Goal: Task Accomplishment & Management: Complete application form

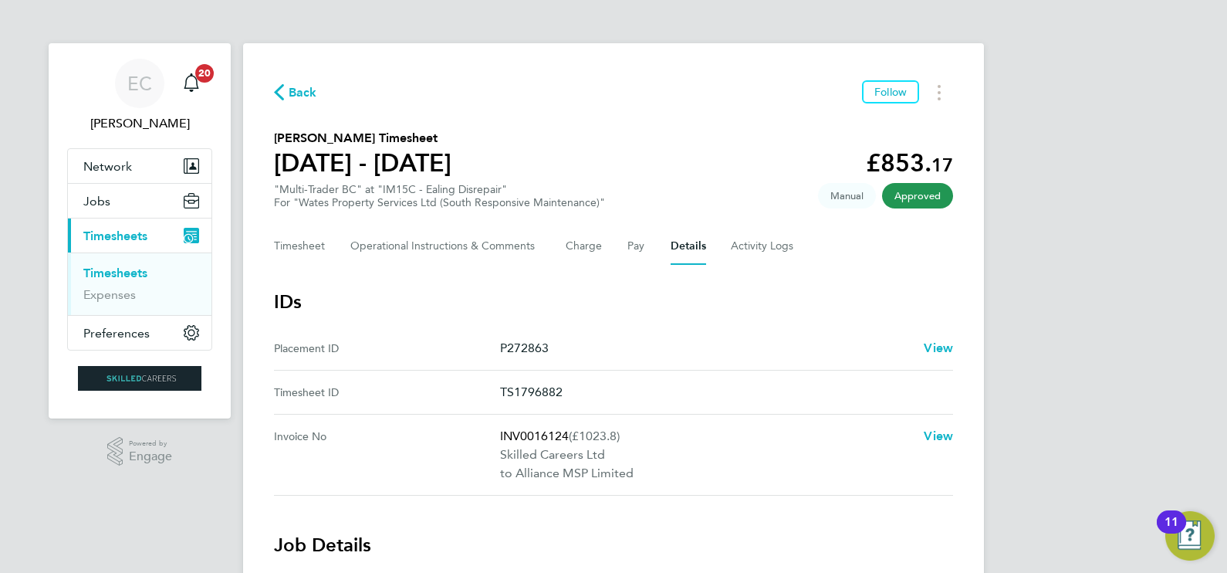
scroll to position [49, 0]
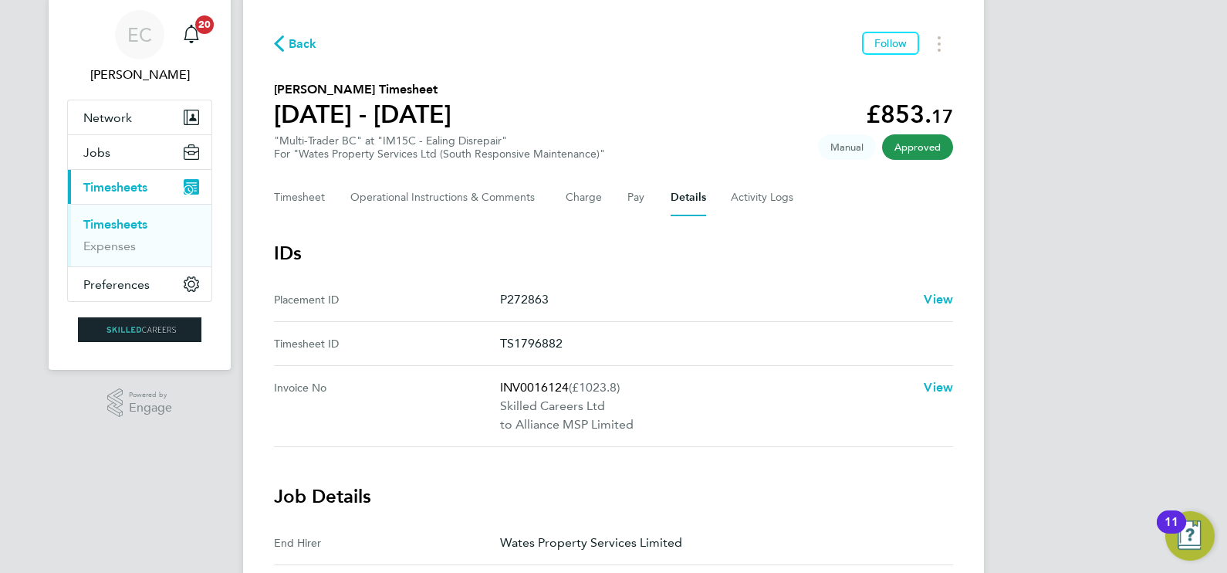
click at [302, 48] on span "Back" at bounding box center [303, 44] width 29 height 19
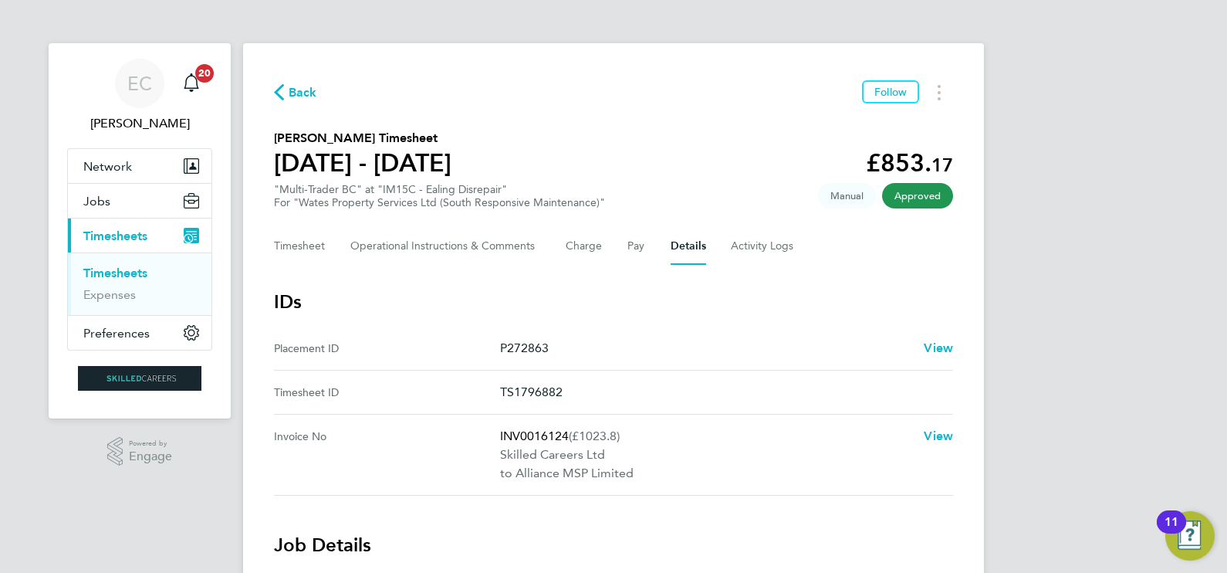
scroll to position [495, 597]
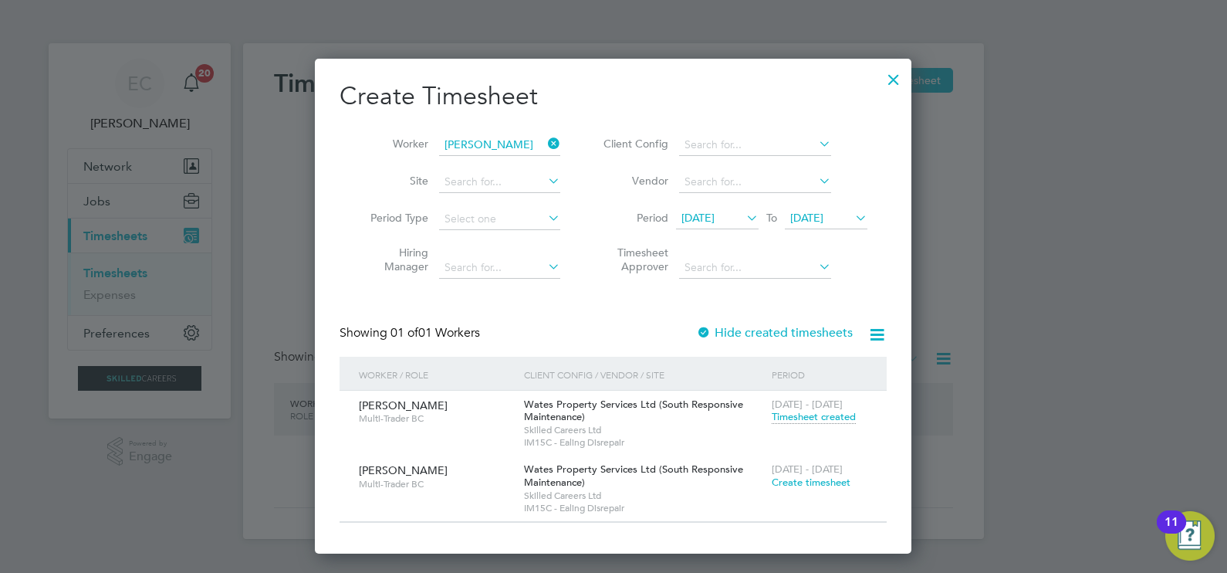
click at [545, 145] on icon at bounding box center [545, 144] width 0 height 22
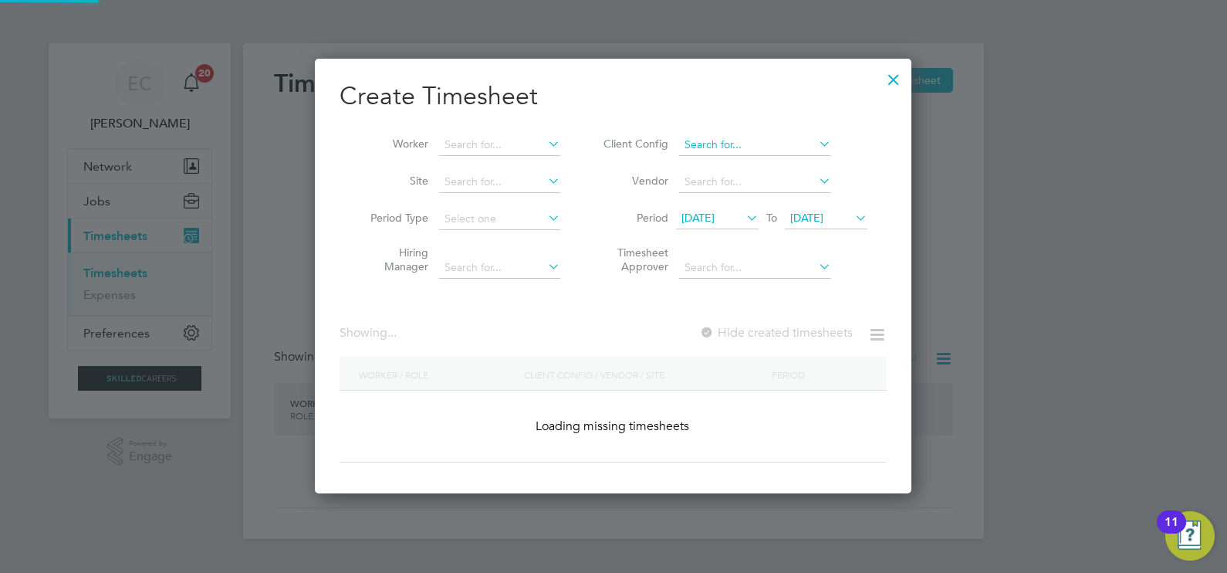
scroll to position [2369, 597]
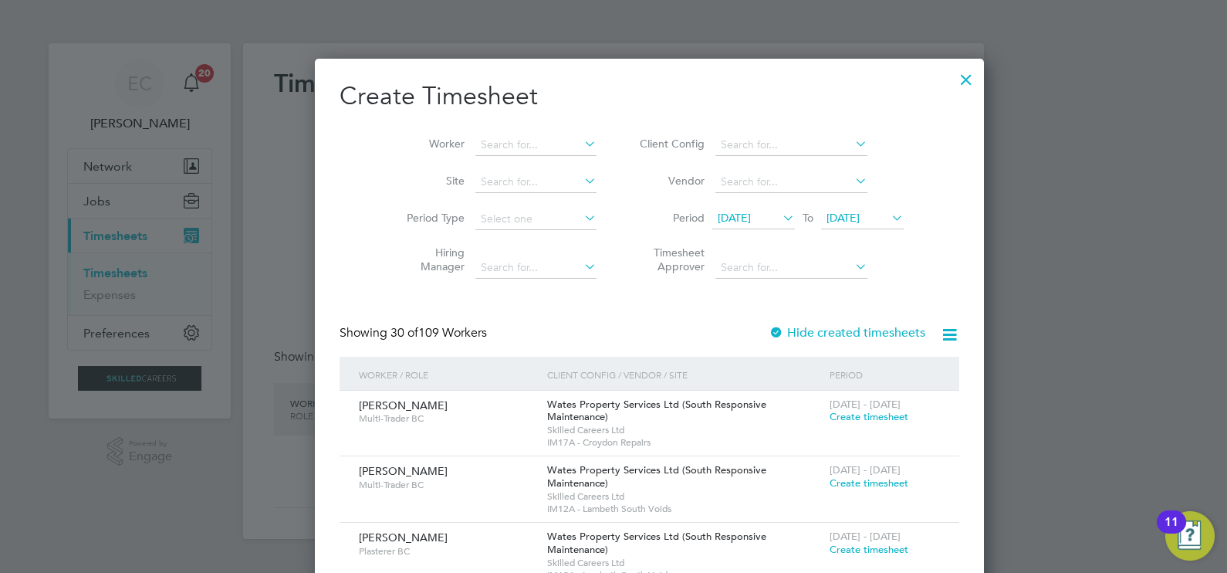
click at [952, 74] on div at bounding box center [966, 76] width 28 height 28
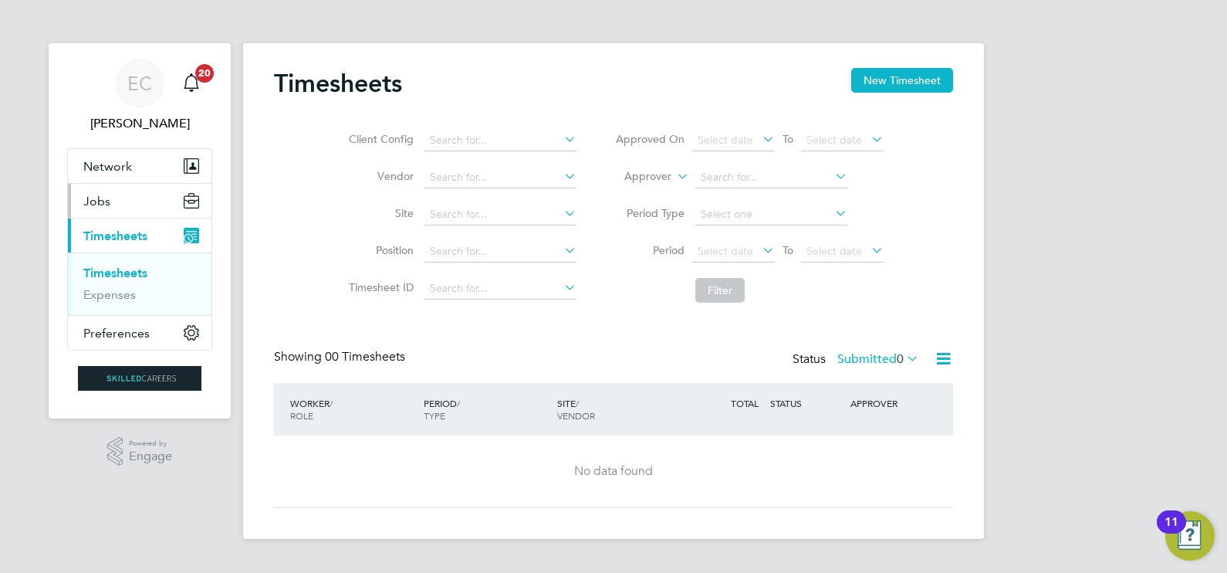
click at [98, 207] on span "Jobs" at bounding box center [96, 201] width 27 height 15
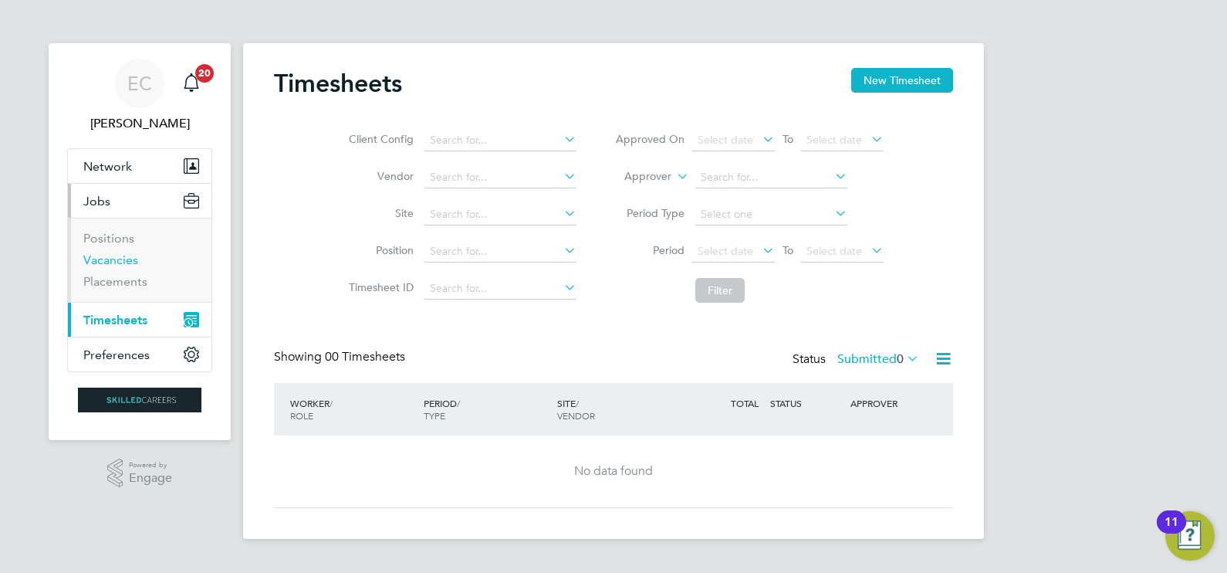
click at [120, 256] on link "Vacancies" at bounding box center [110, 259] width 55 height 15
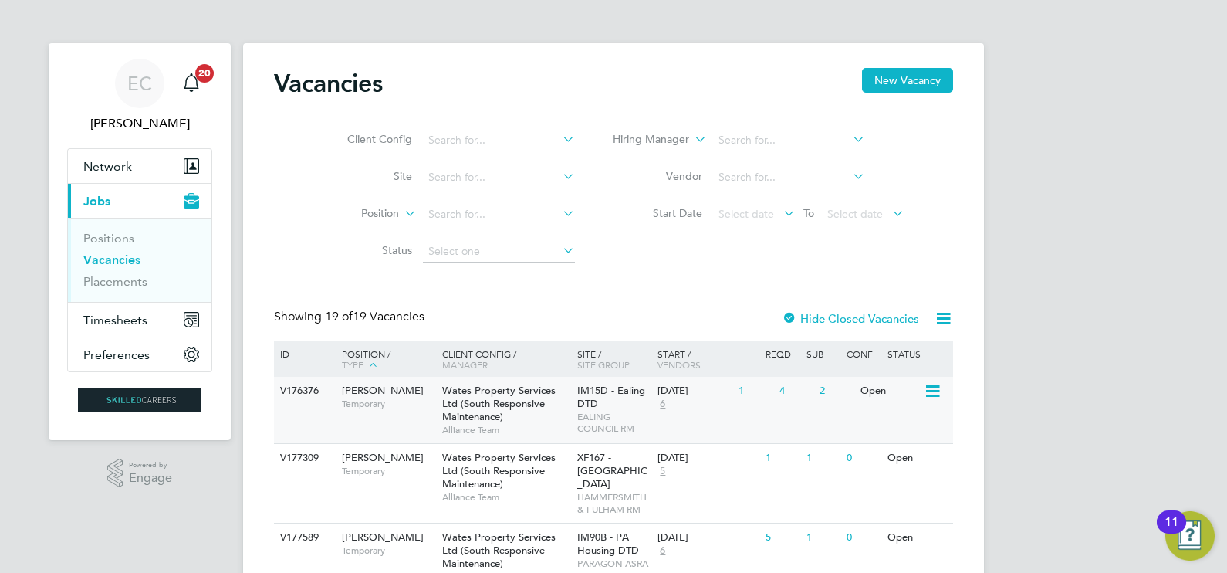
click at [536, 406] on span "Wates Property Services Ltd (South Responsive Maintenance)" at bounding box center [498, 403] width 113 height 39
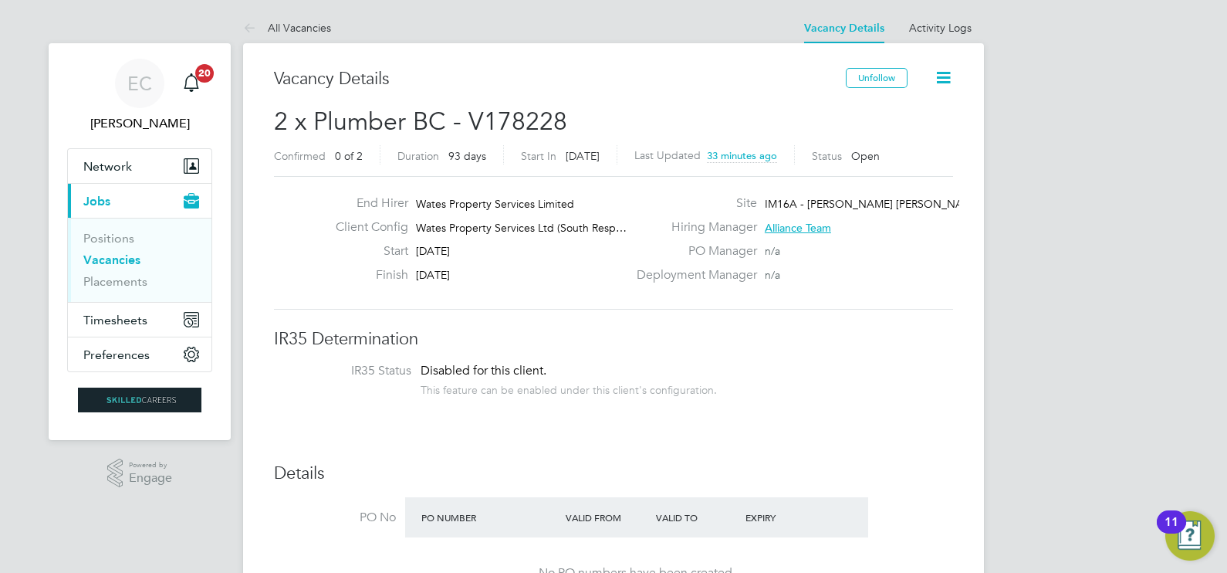
click at [115, 259] on link "Vacancies" at bounding box center [111, 259] width 57 height 15
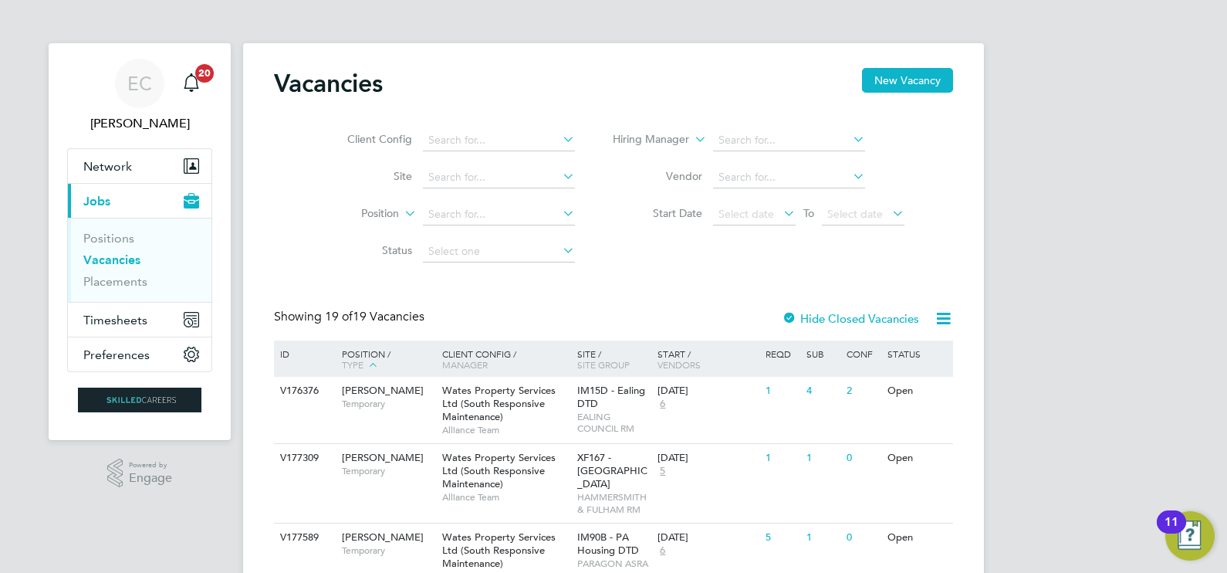
click at [363, 359] on div "Position / Type" at bounding box center [384, 359] width 108 height 39
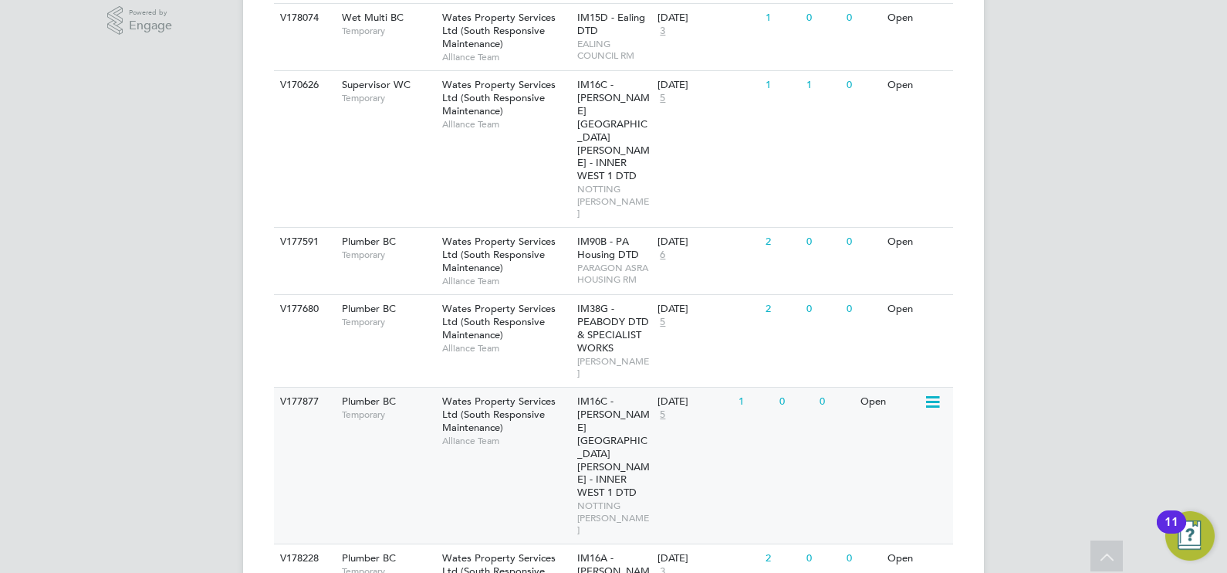
scroll to position [482, 0]
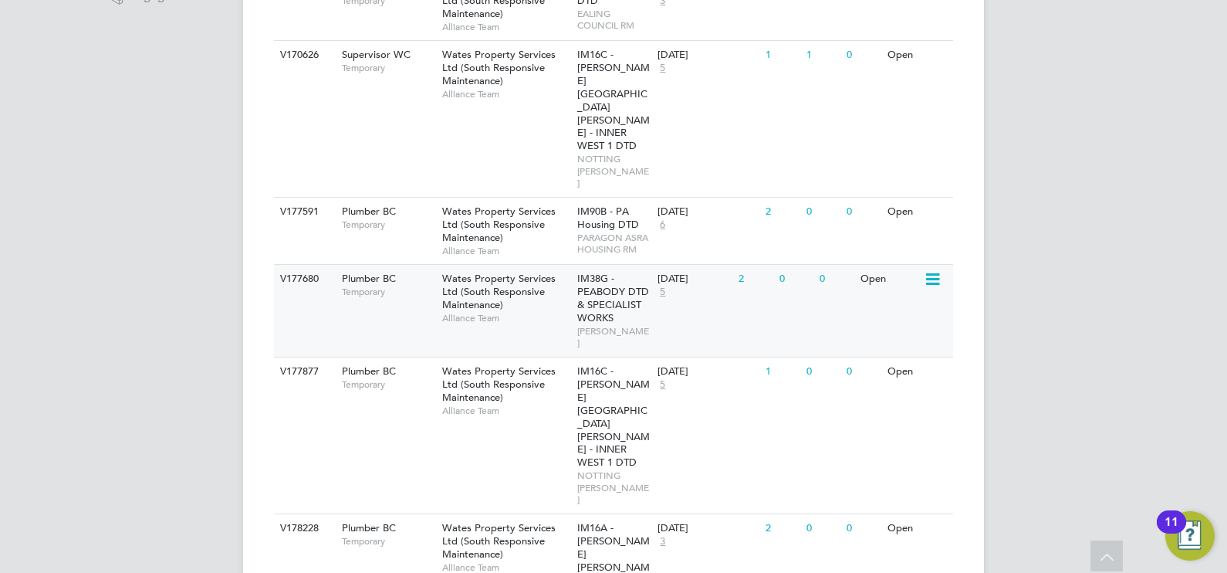
click at [516, 265] on div "Wates Property Services Ltd (South Responsive Maintenance) Alliance Team" at bounding box center [505, 298] width 135 height 66
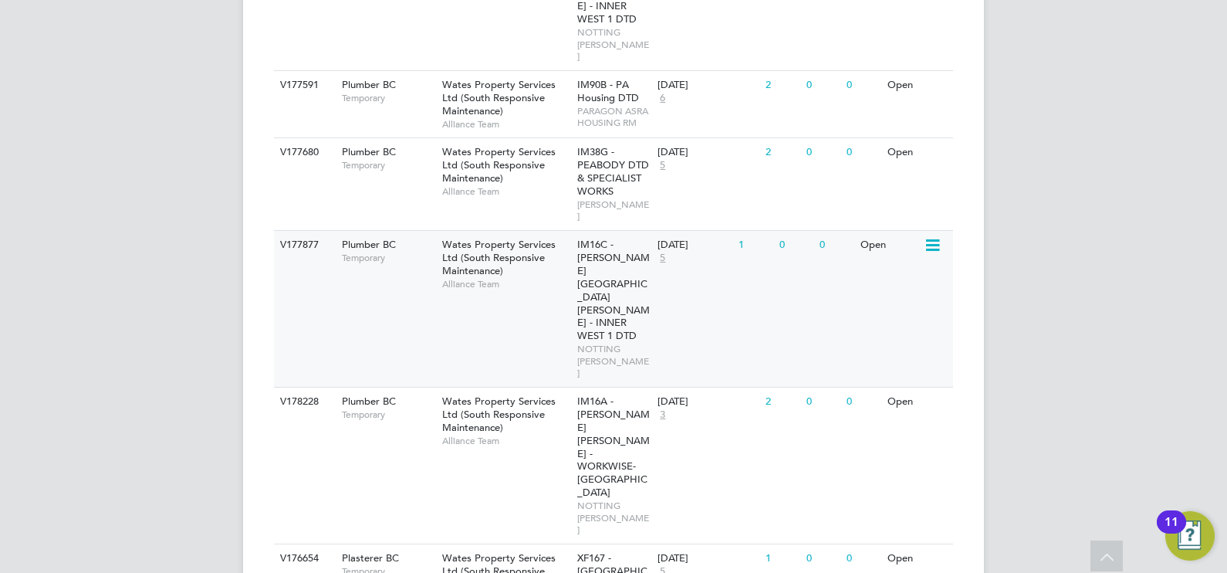
scroll to position [579, 0]
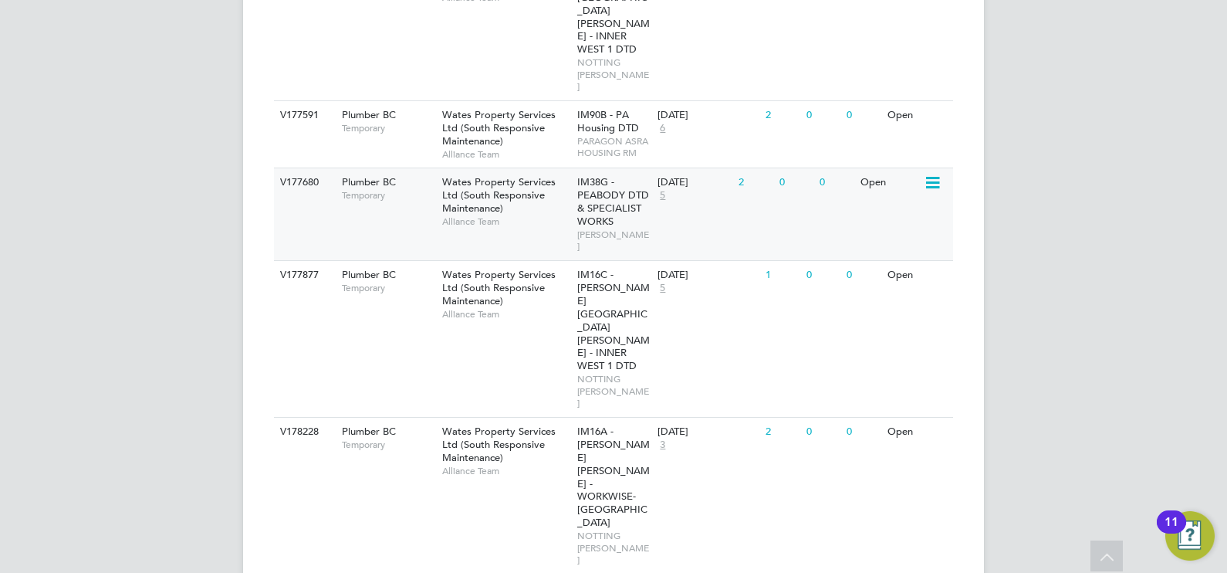
click at [513, 215] on span "Alliance Team" at bounding box center [505, 221] width 127 height 12
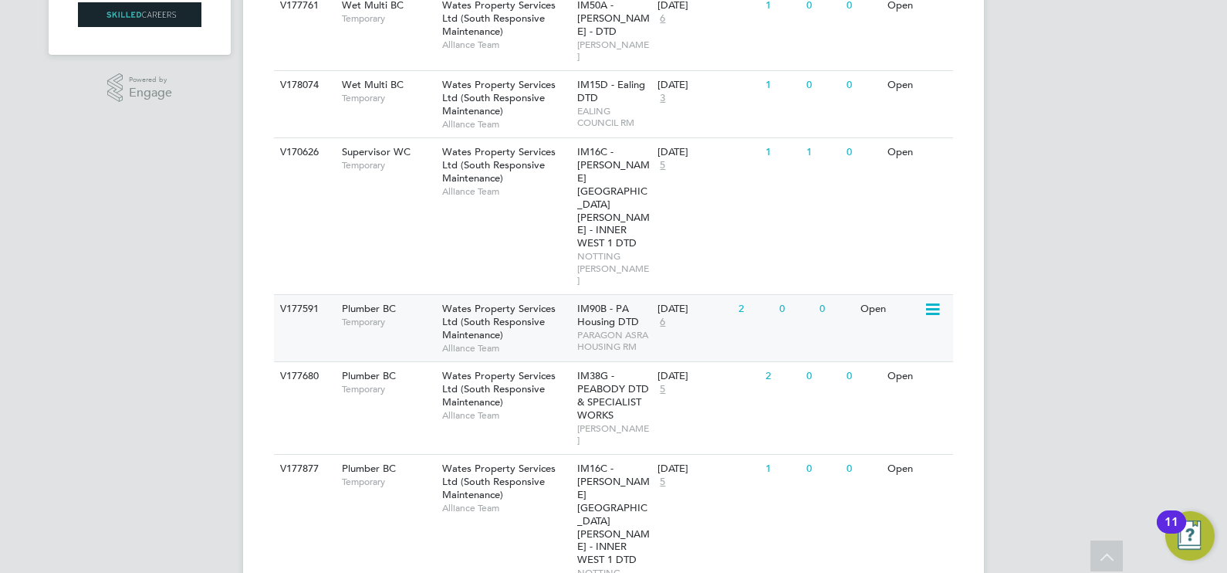
click at [490, 302] on span "Wates Property Services Ltd (South Responsive Maintenance)" at bounding box center [498, 321] width 113 height 39
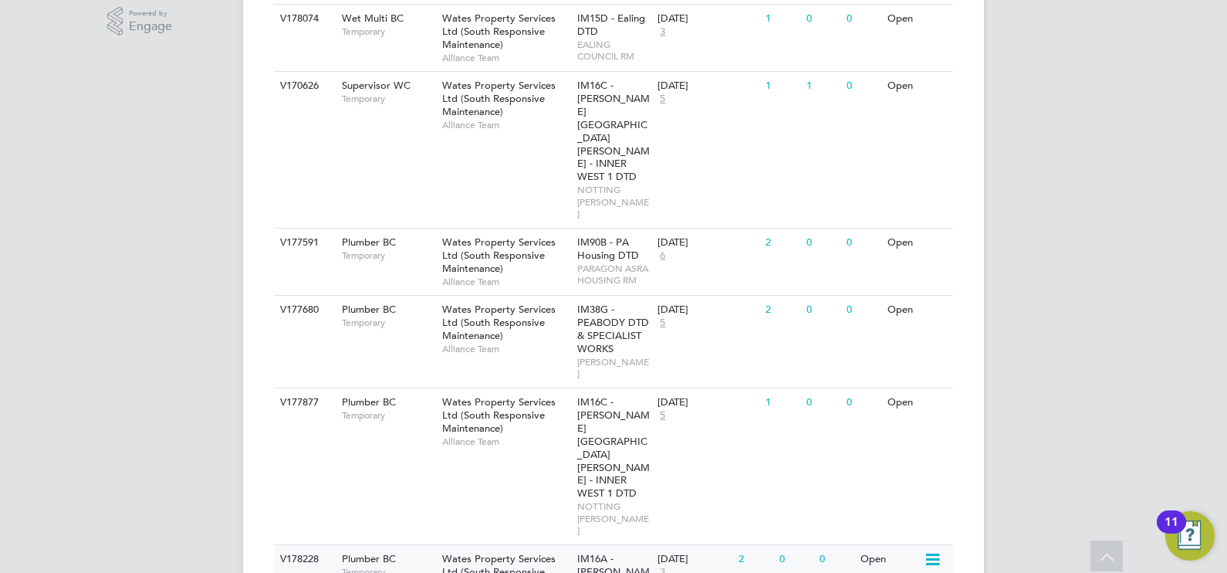
scroll to position [482, 0]
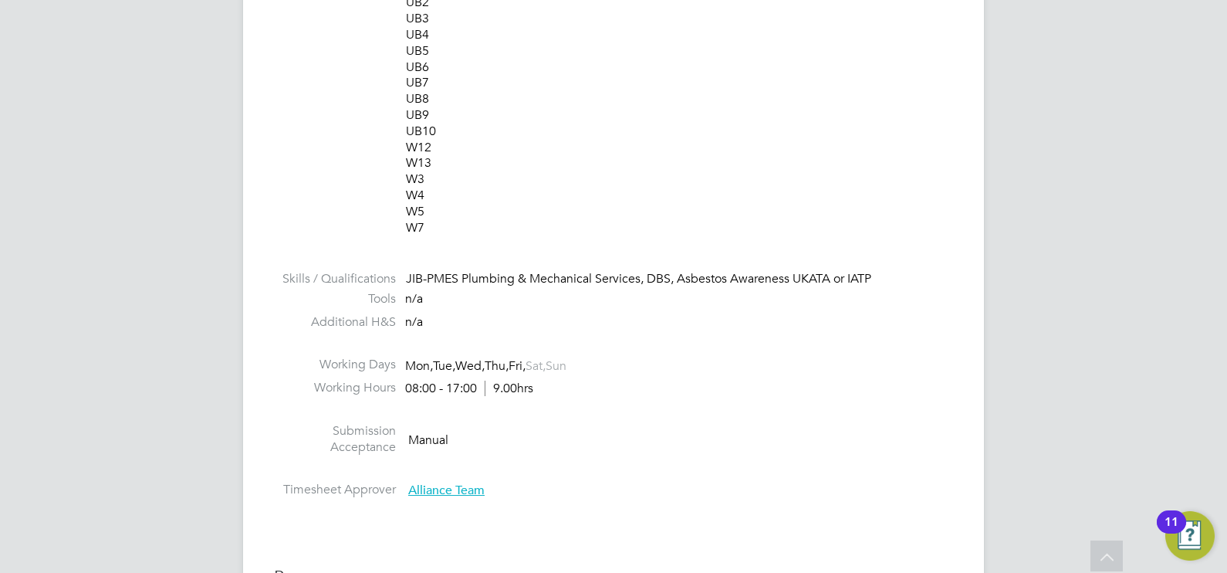
scroll to position [965, 0]
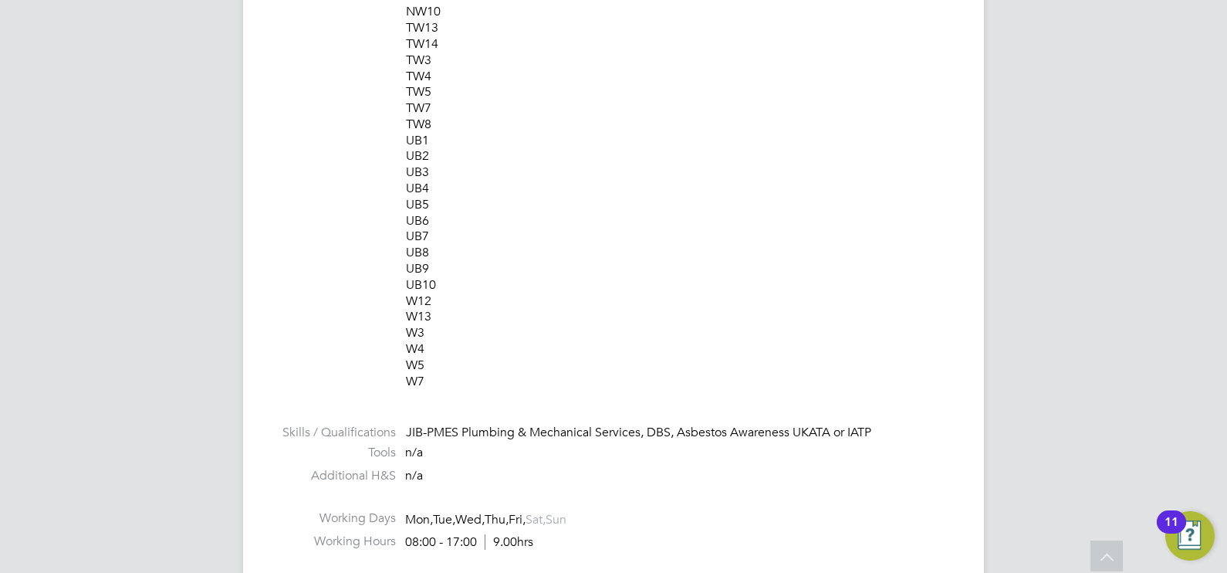
scroll to position [661, 0]
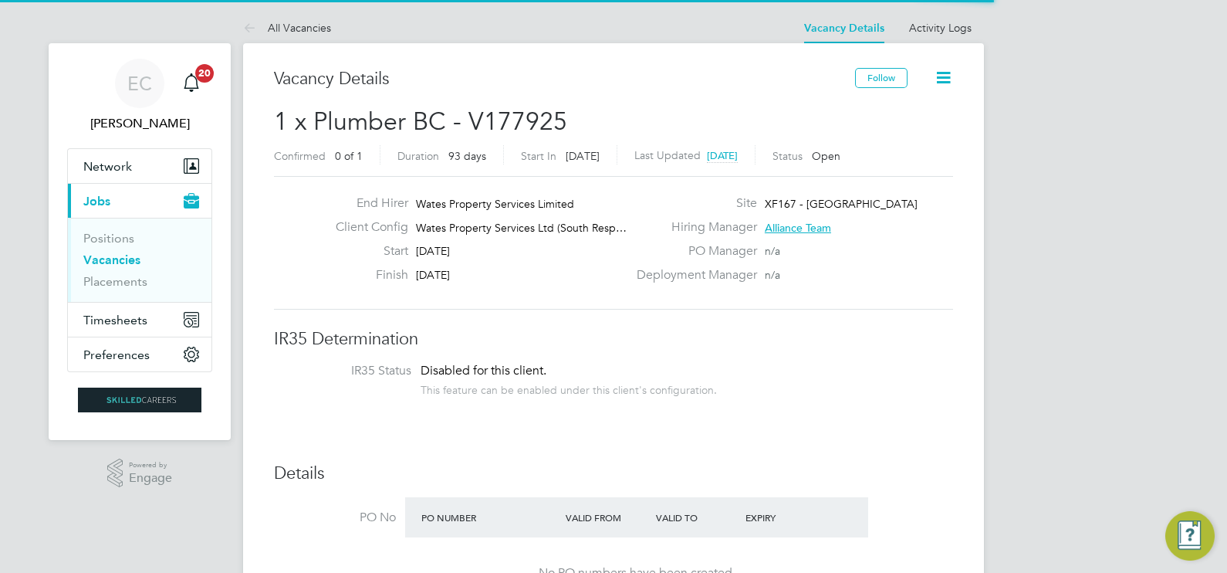
scroll to position [46, 135]
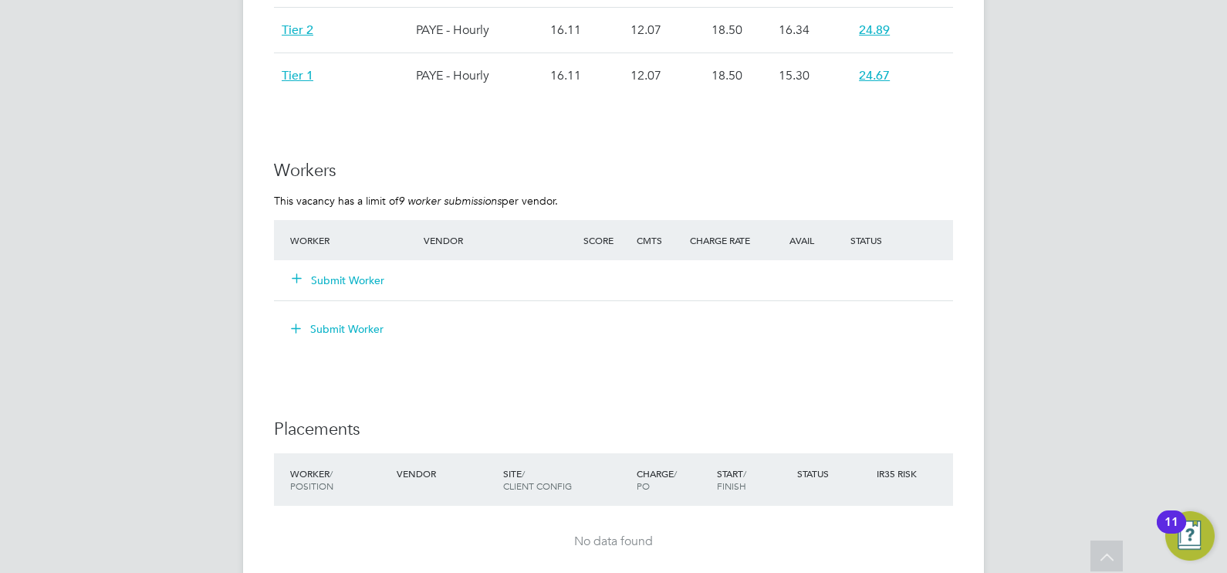
drag, startPoint x: 355, startPoint y: 279, endPoint x: 365, endPoint y: 274, distance: 11.0
click at [355, 277] on button "Submit Worker" at bounding box center [338, 279] width 93 height 15
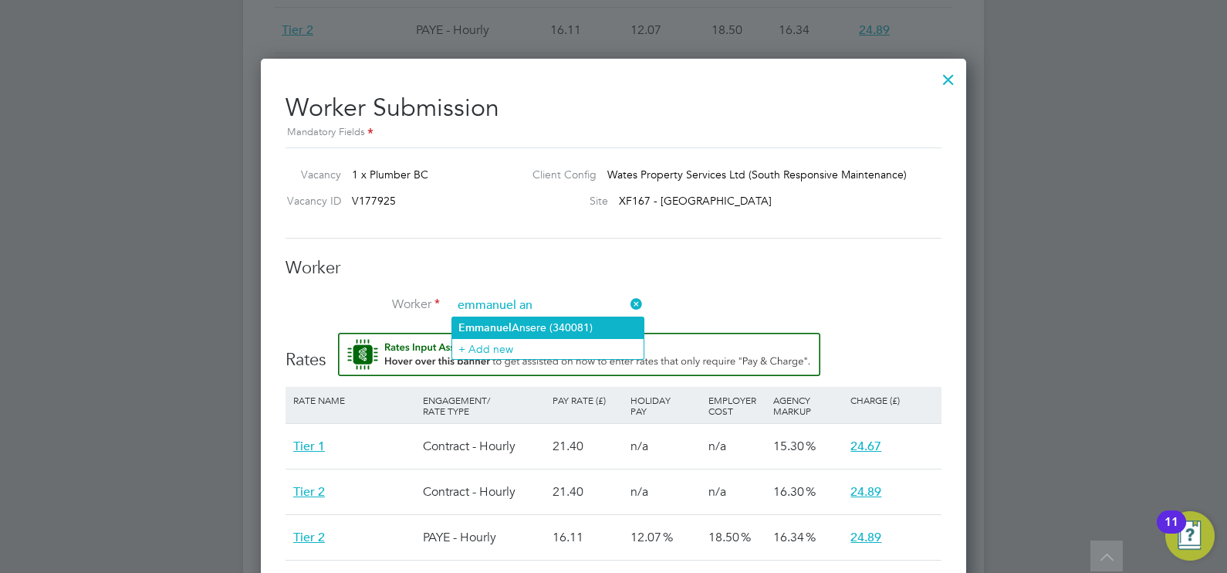
click at [525, 335] on li "Emm an uel Ansere (340081)" at bounding box center [547, 327] width 191 height 21
type input "[PERSON_NAME] (340081)"
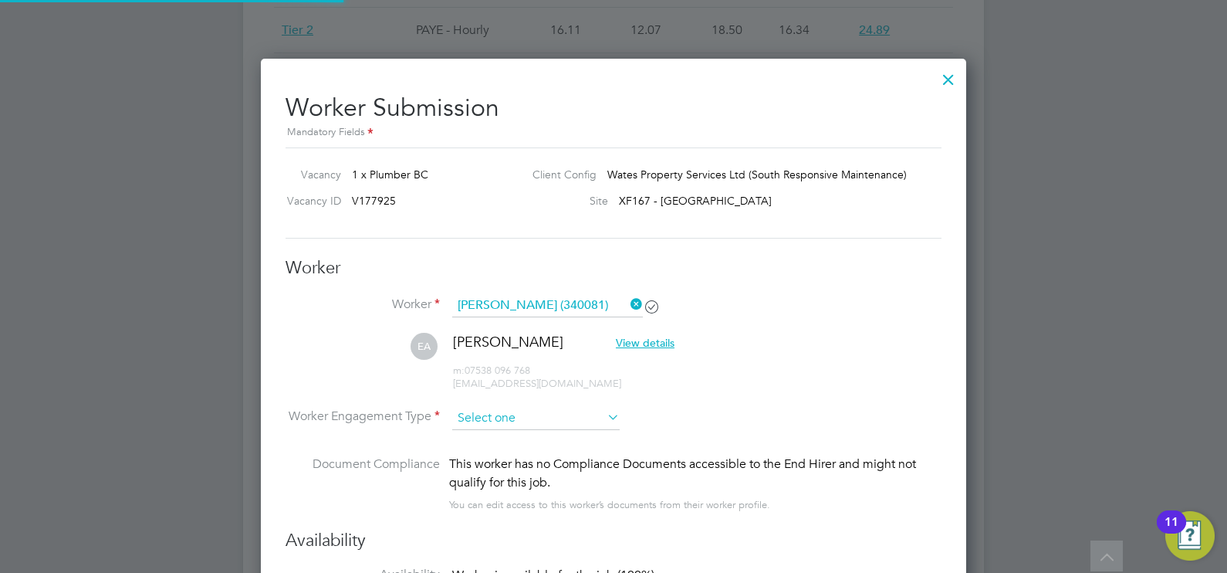
click at [502, 421] on input at bounding box center [535, 418] width 167 height 23
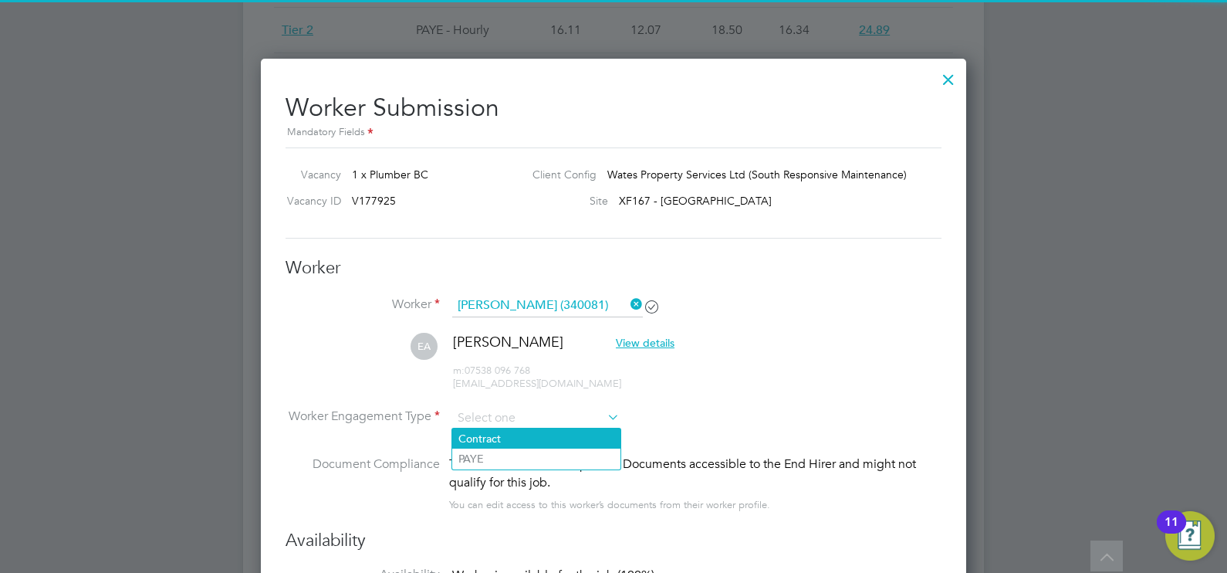
click at [502, 437] on li "Contract" at bounding box center [536, 438] width 168 height 20
type input "Contract"
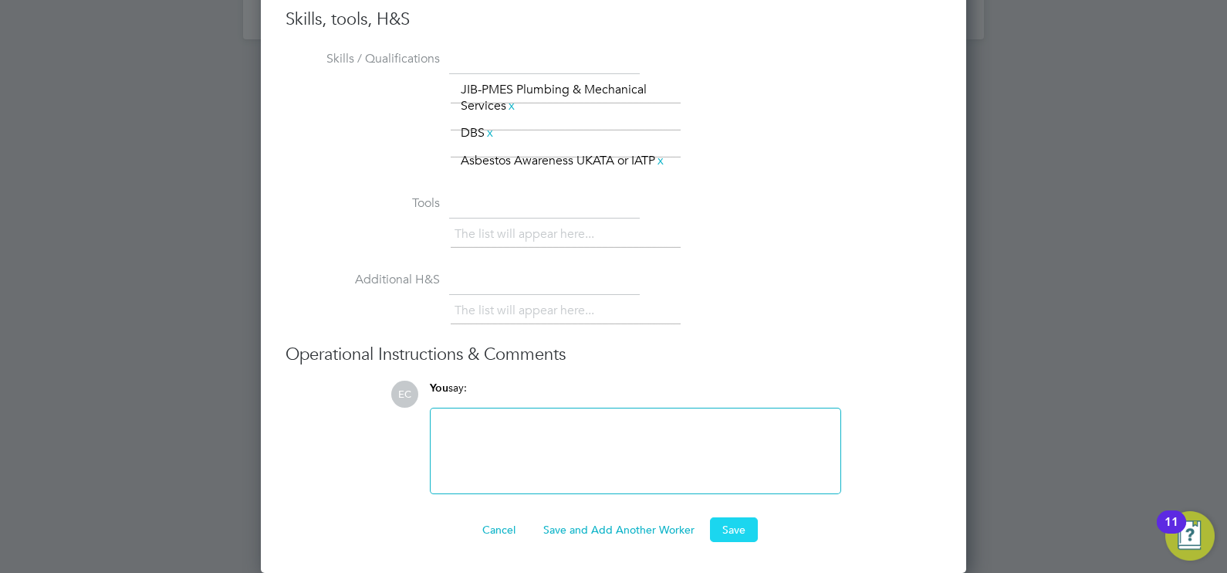
click at [732, 525] on button "Save" at bounding box center [734, 529] width 48 height 25
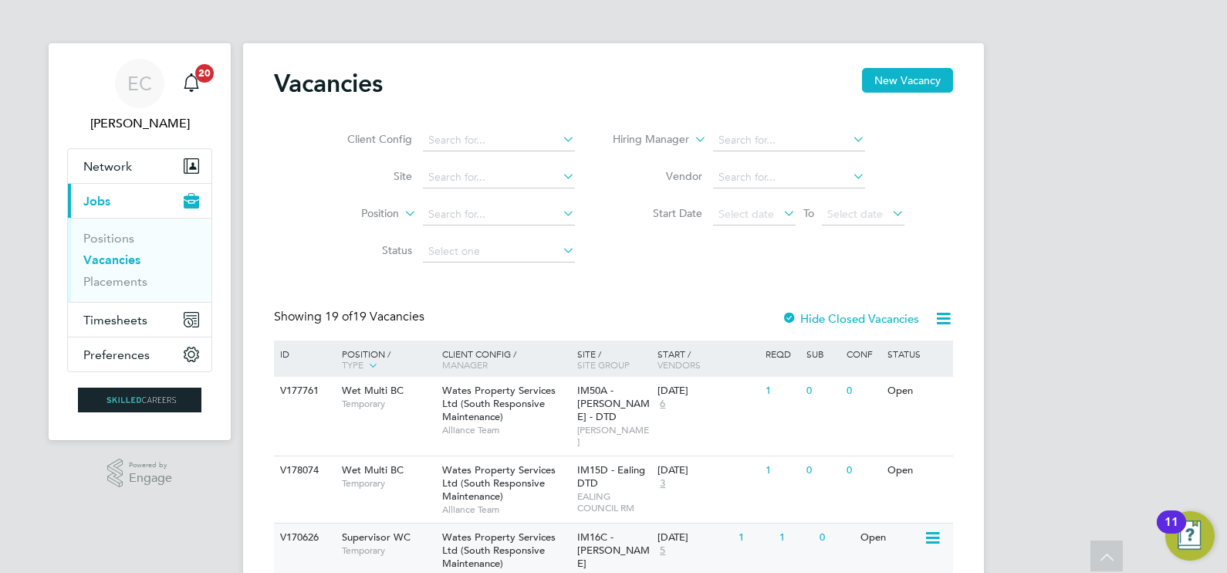
scroll to position [482, 0]
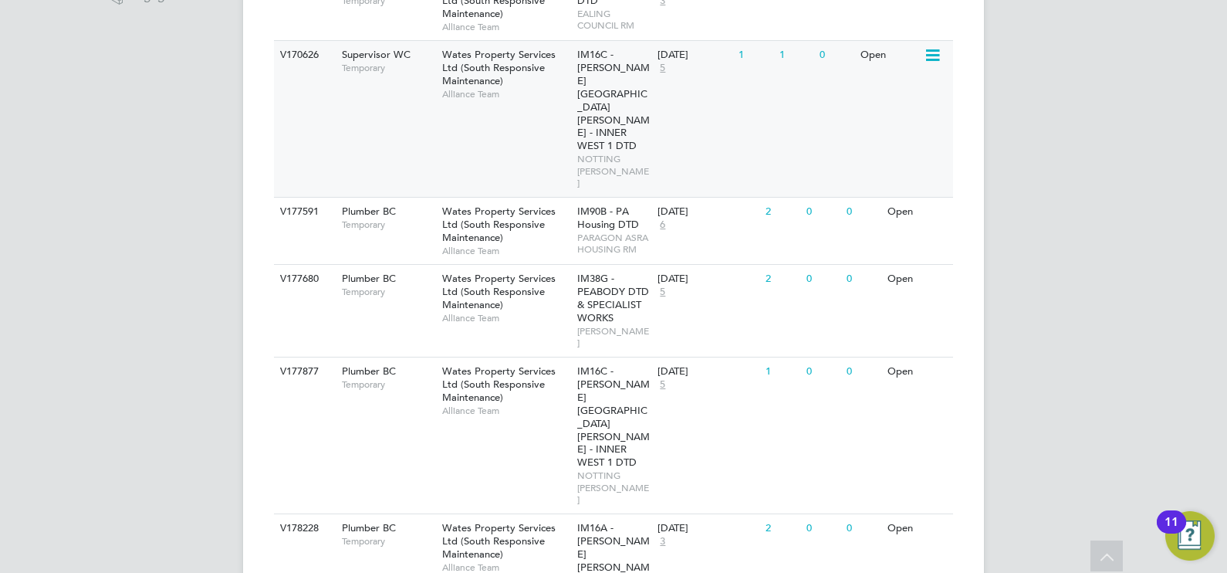
click at [427, 89] on div "V170626 Supervisor WC Temporary Wates Property Services Ltd (South Responsive M…" at bounding box center [613, 118] width 679 height 157
click at [552, 312] on span "Alliance Team" at bounding box center [505, 318] width 127 height 12
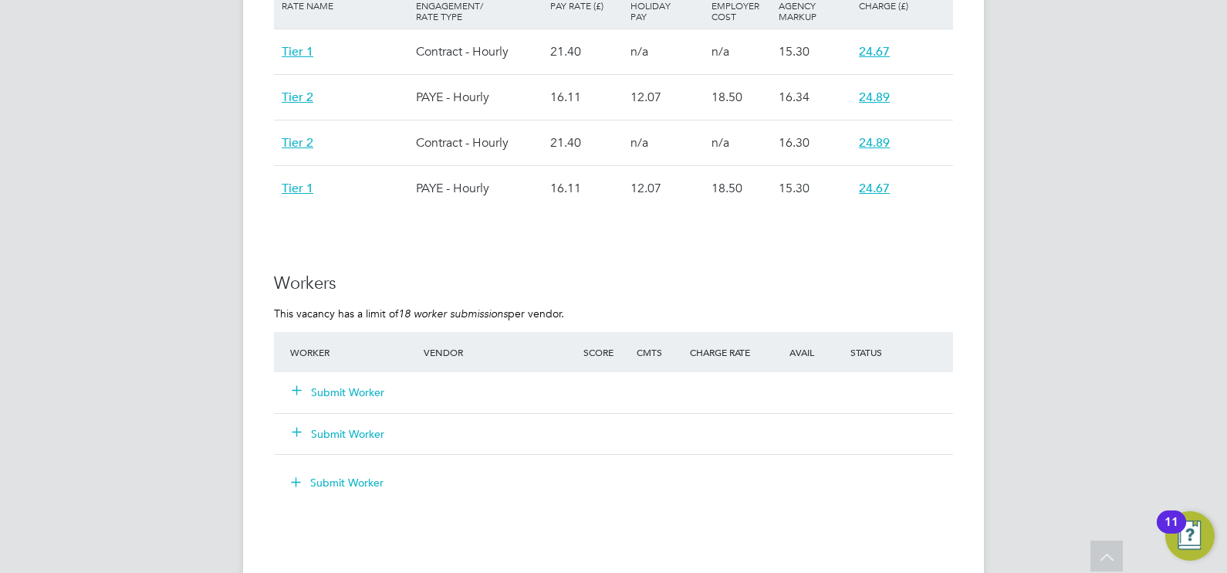
click at [367, 387] on button "Submit Worker" at bounding box center [338, 391] width 93 height 15
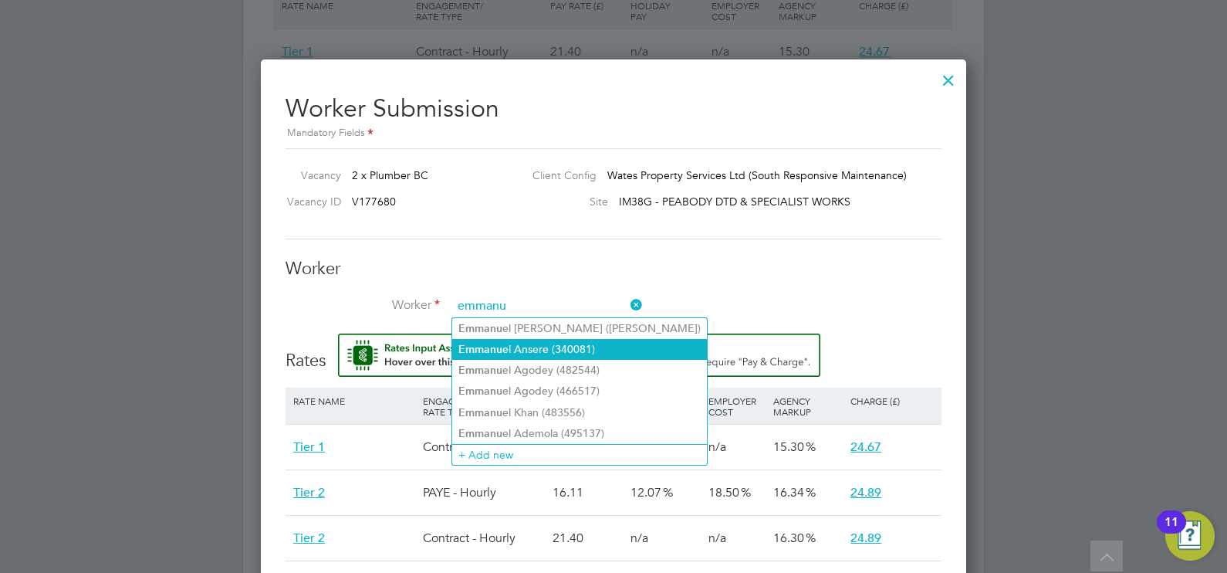
click at [533, 346] on li "Emmanu el Ansere (340081)" at bounding box center [579, 349] width 255 height 21
type input "Emmanuel Ansere (340081)"
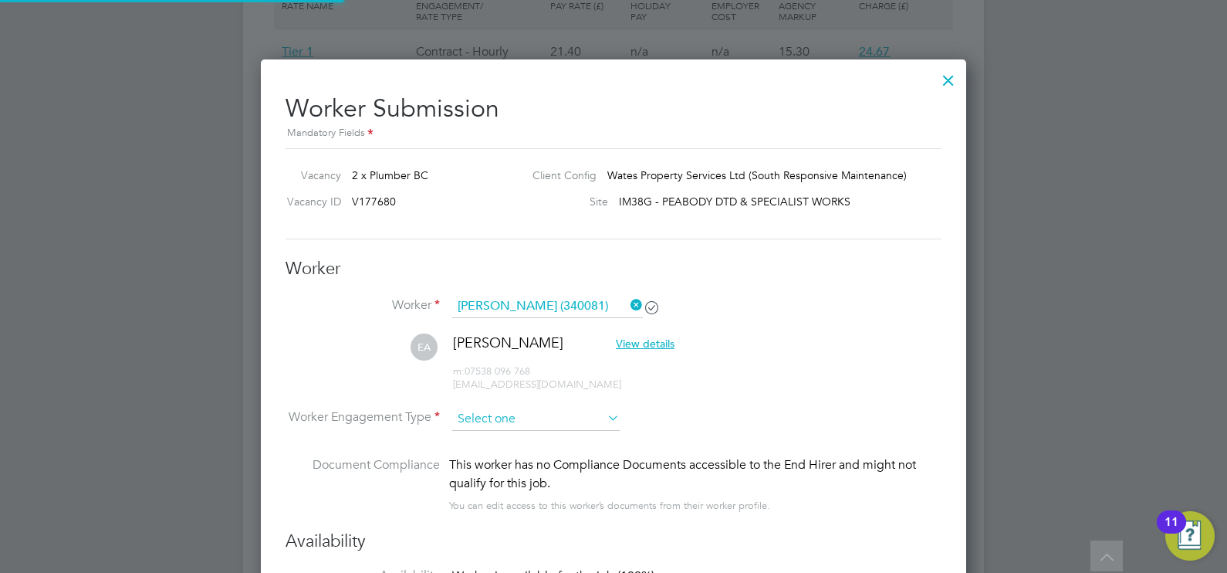
click at [514, 421] on input at bounding box center [535, 418] width 167 height 23
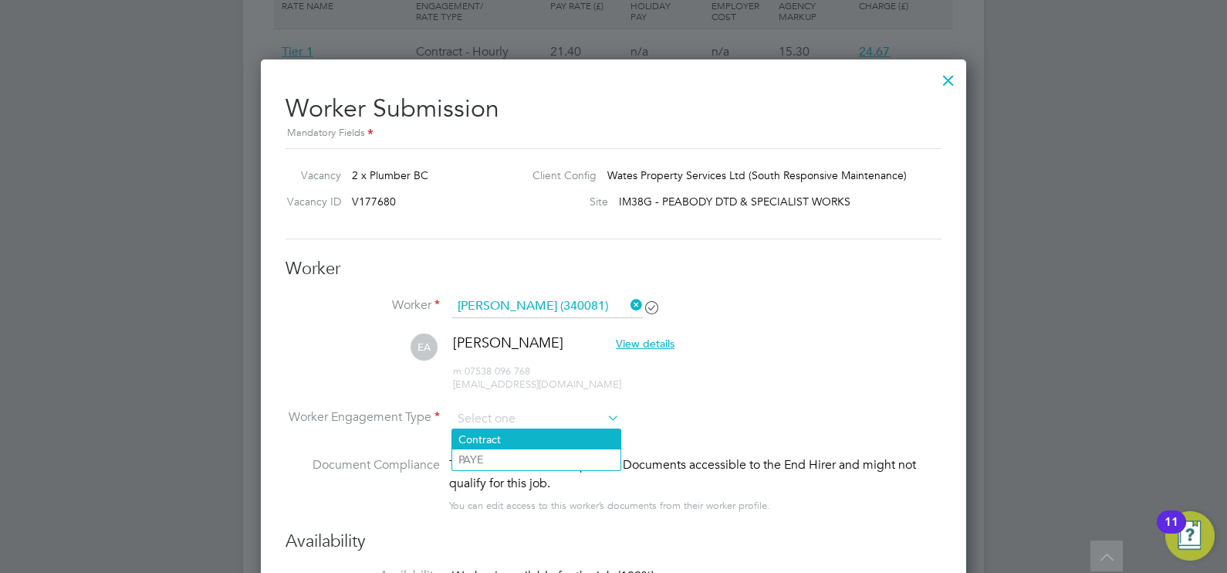
click at [521, 430] on li "Contract" at bounding box center [536, 439] width 168 height 20
type input "Contract"
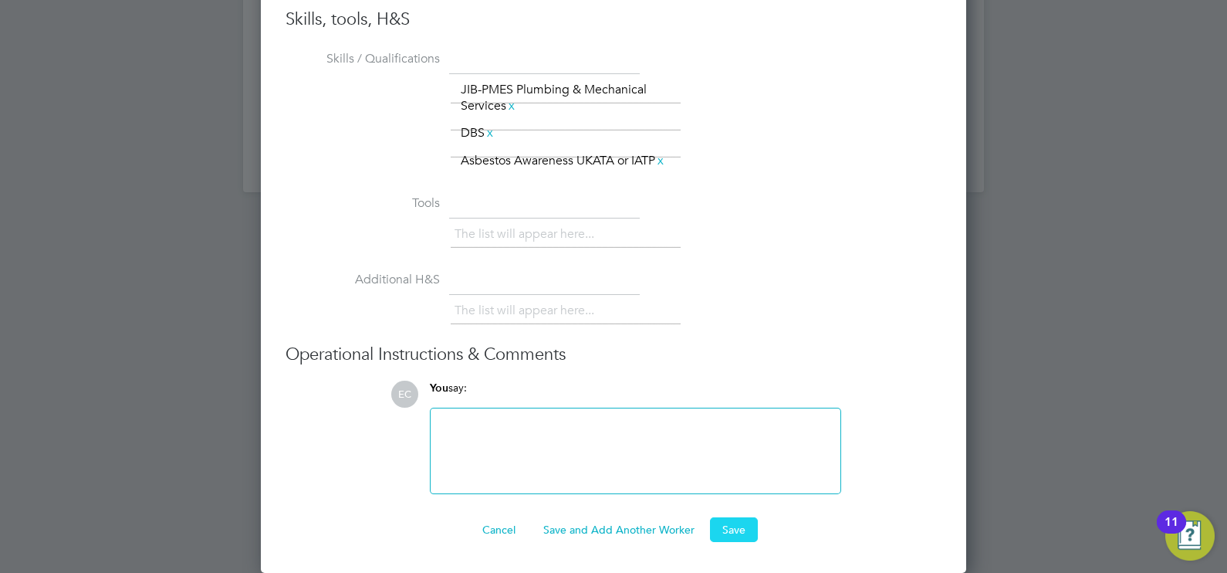
click at [737, 536] on button "Save" at bounding box center [734, 529] width 48 height 25
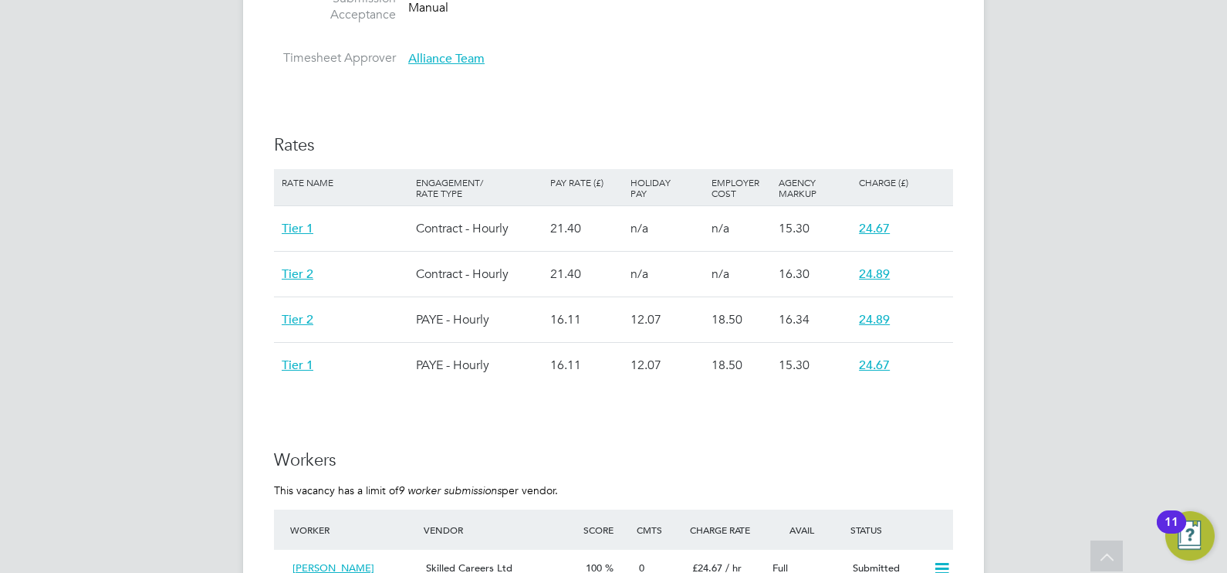
scroll to position [289, 0]
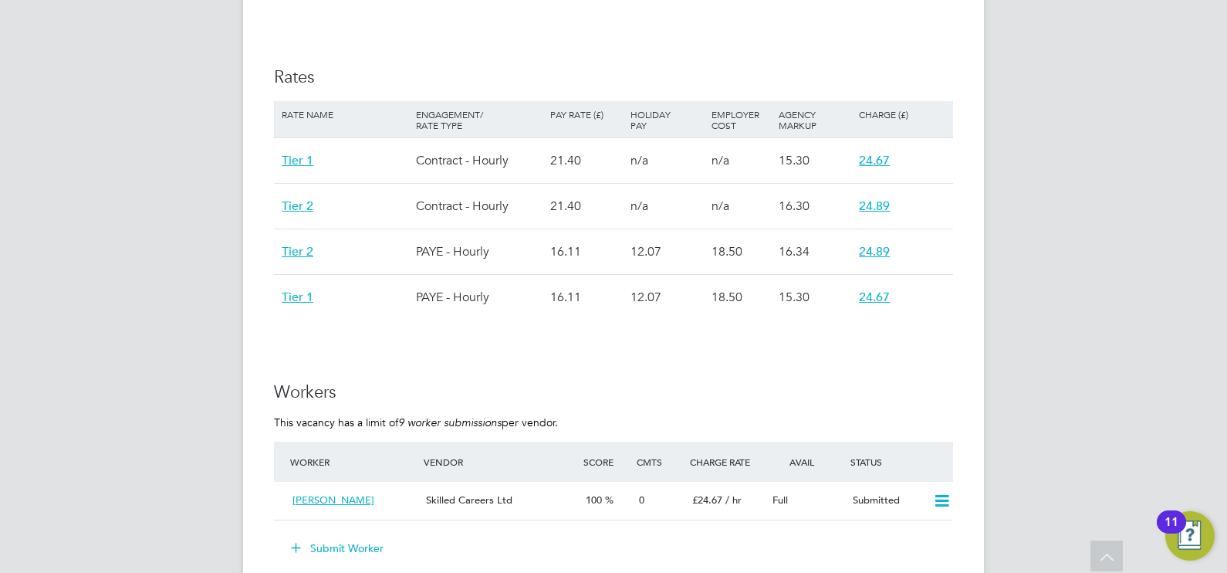
scroll to position [1061, 0]
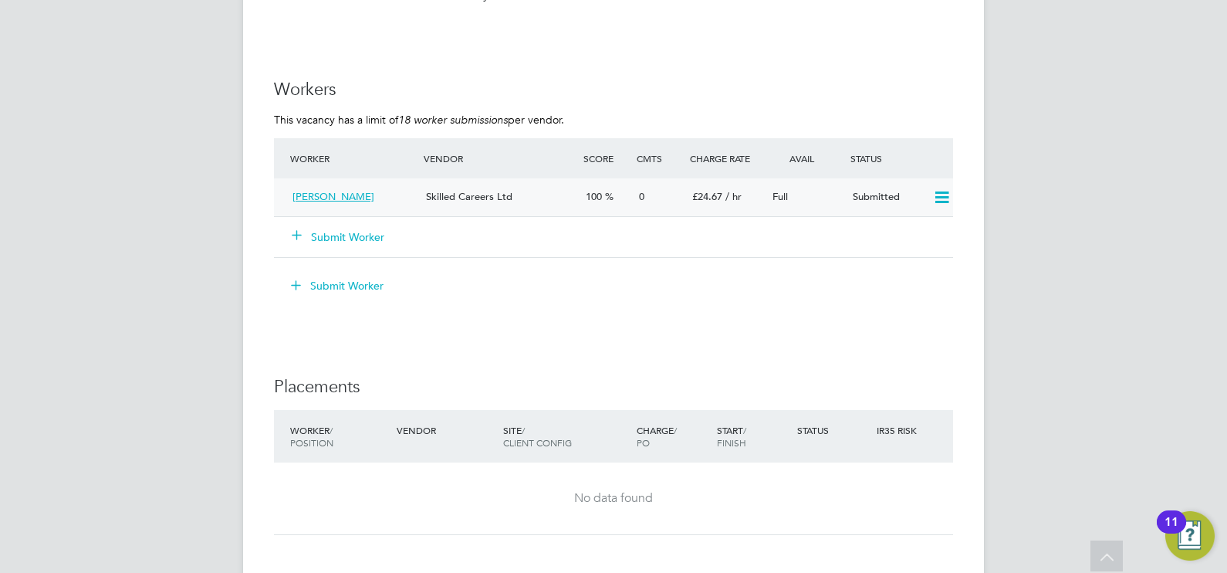
click at [940, 197] on icon at bounding box center [941, 197] width 19 height 12
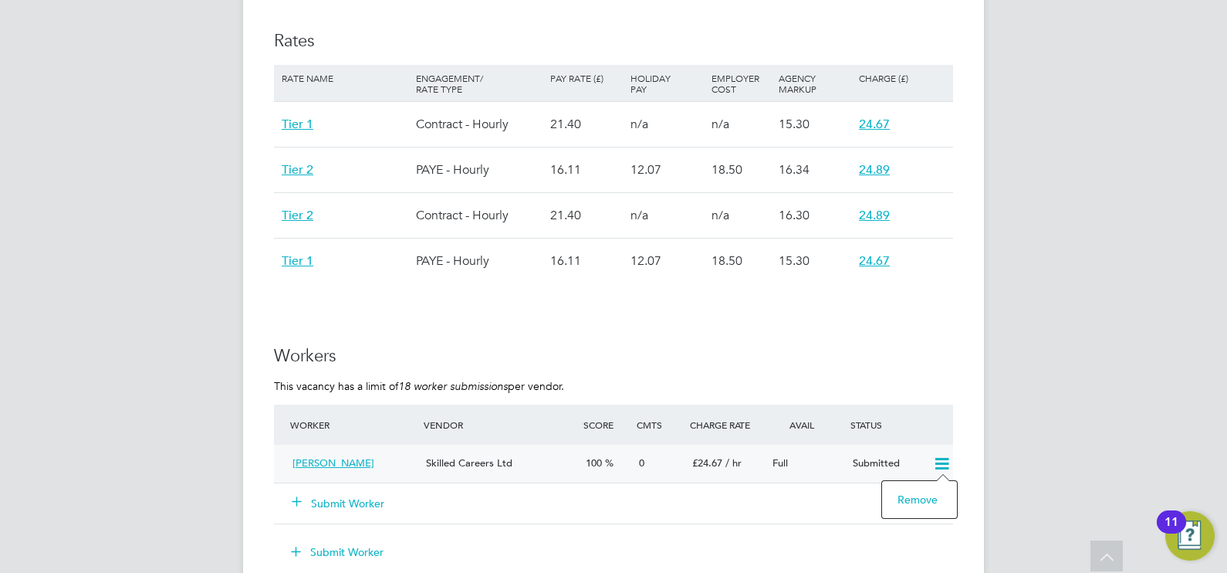
scroll to position [1640, 0]
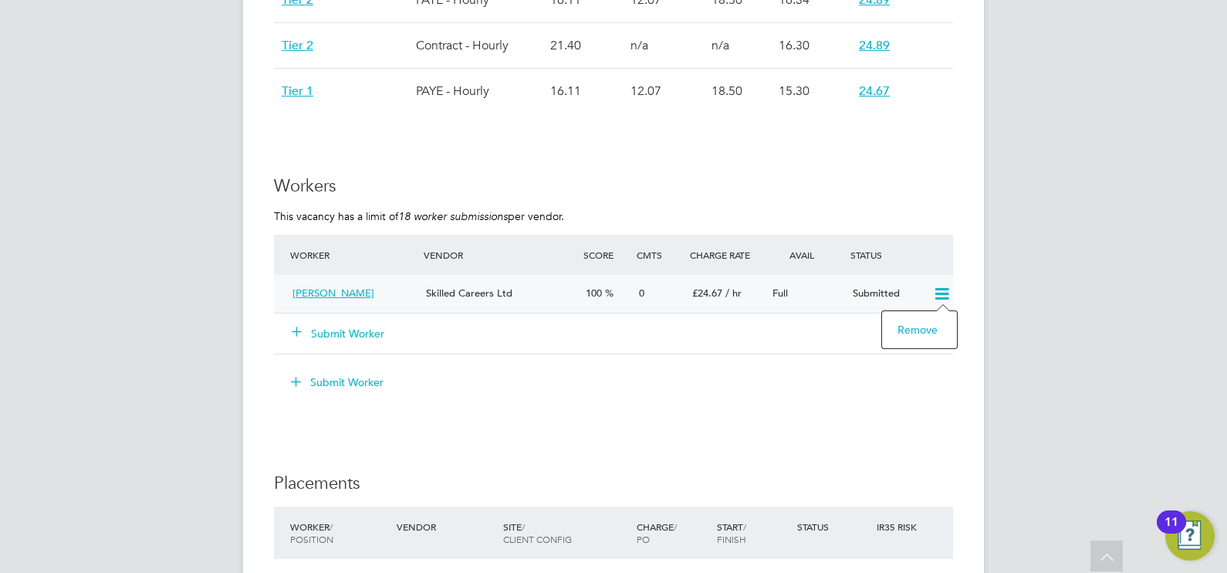
click at [918, 323] on li "Remove" at bounding box center [919, 330] width 59 height 22
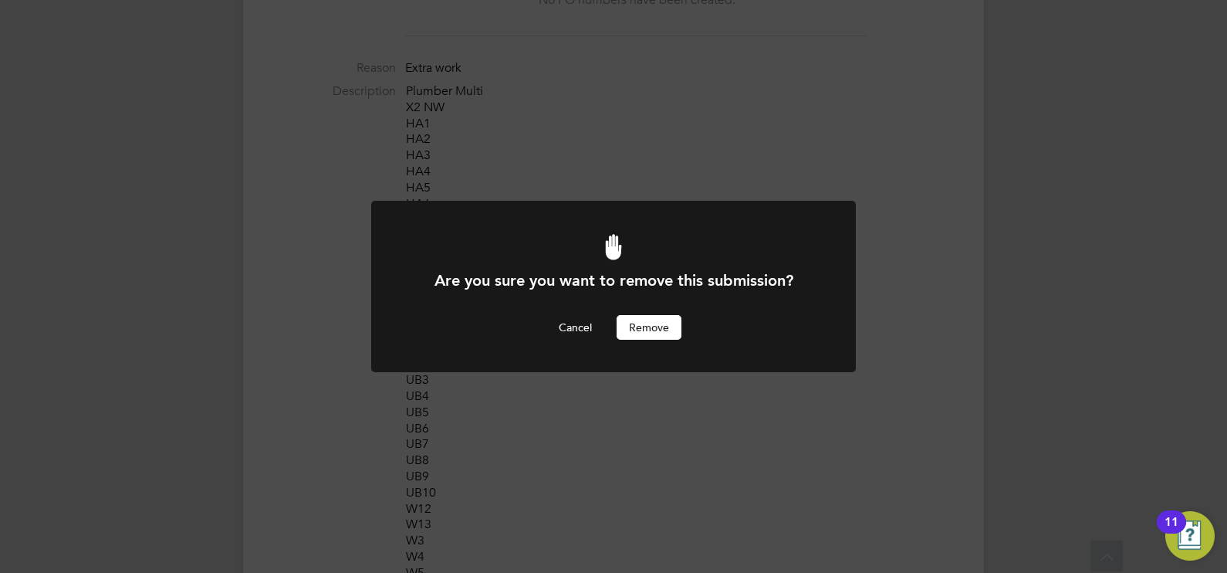
click at [648, 324] on button "Remove" at bounding box center [649, 327] width 65 height 25
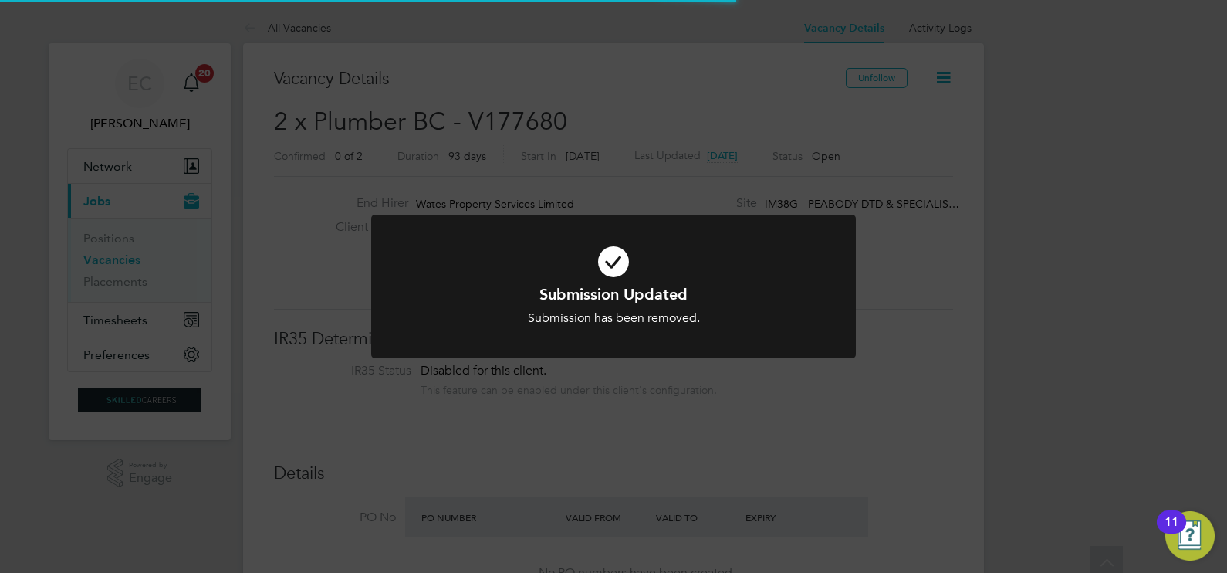
scroll to position [46, 135]
click at [1086, 312] on div "Submission Updated Submission has been removed. Cancel Okay" at bounding box center [613, 286] width 1227 height 573
